Goal: Task Accomplishment & Management: Use online tool/utility

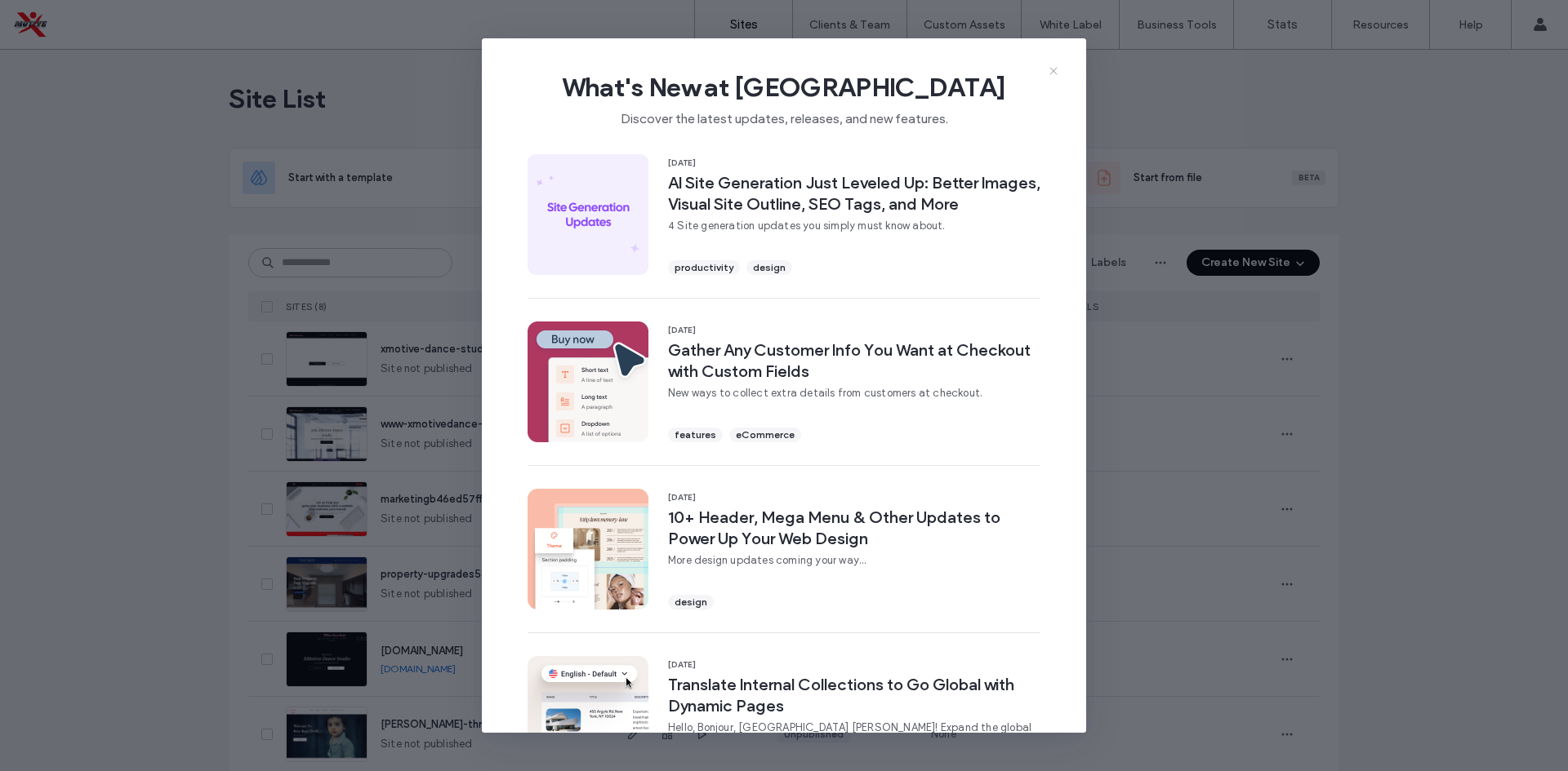
click at [1049, 77] on icon at bounding box center [1053, 71] width 13 height 13
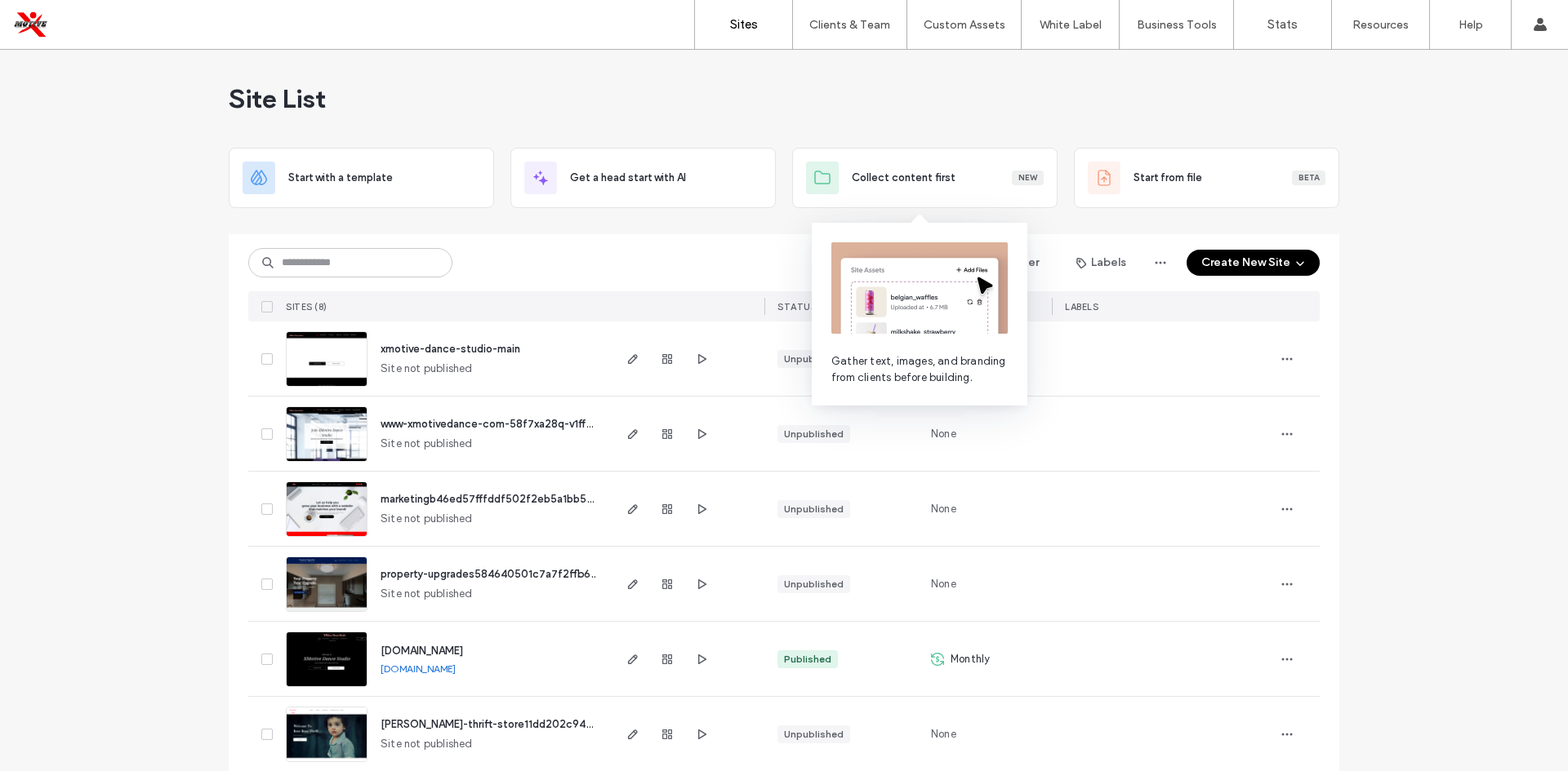
scroll to position [163, 0]
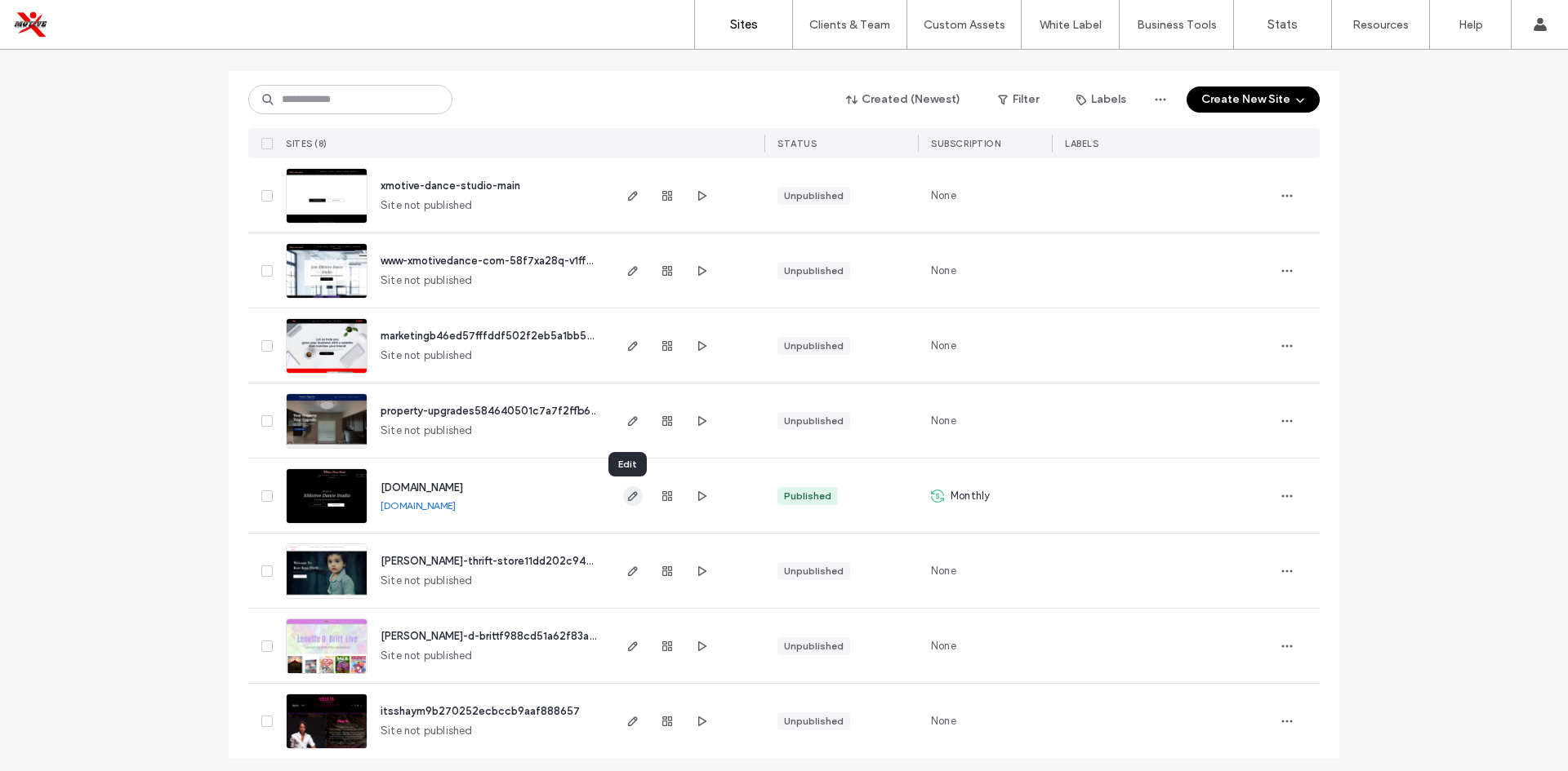
click at [628, 495] on use "button" at bounding box center [632, 495] width 10 height 10
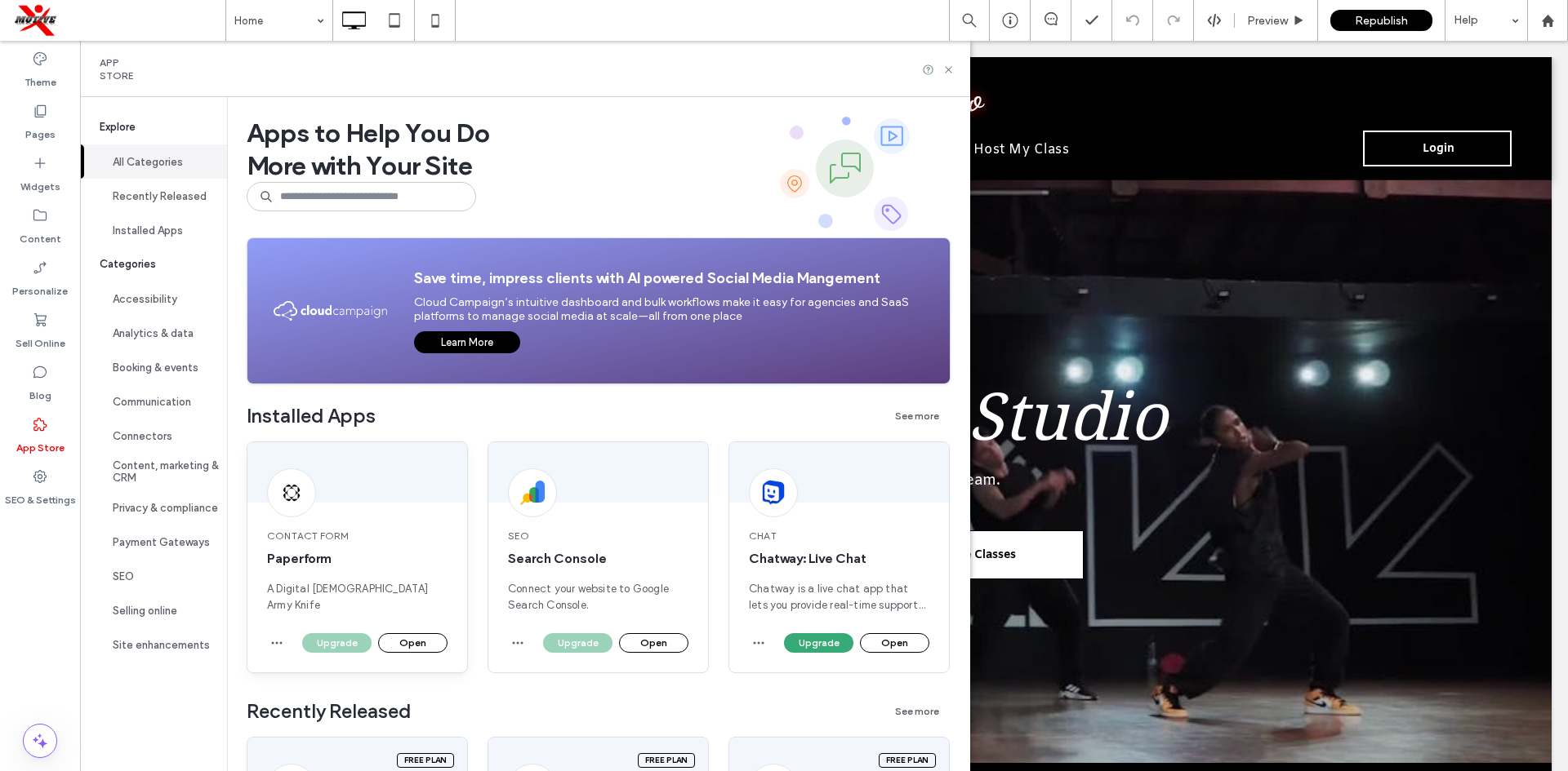
click at [404, 645] on button "Open" at bounding box center [413, 643] width 69 height 20
